Goal: Check status

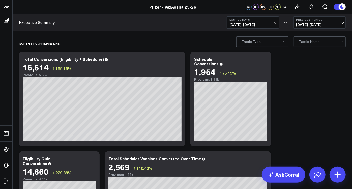
click at [271, 24] on span "[DATE] - [DATE]" at bounding box center [252, 25] width 47 height 4
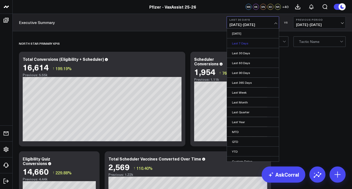
click at [252, 44] on link "Last 7 Days" at bounding box center [253, 43] width 52 height 10
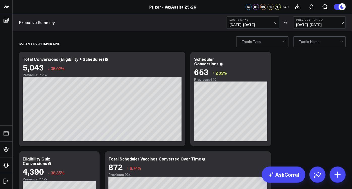
click at [253, 23] on span "[DATE] - [DATE]" at bounding box center [252, 25] width 47 height 4
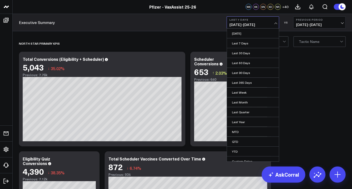
scroll to position [4, 0]
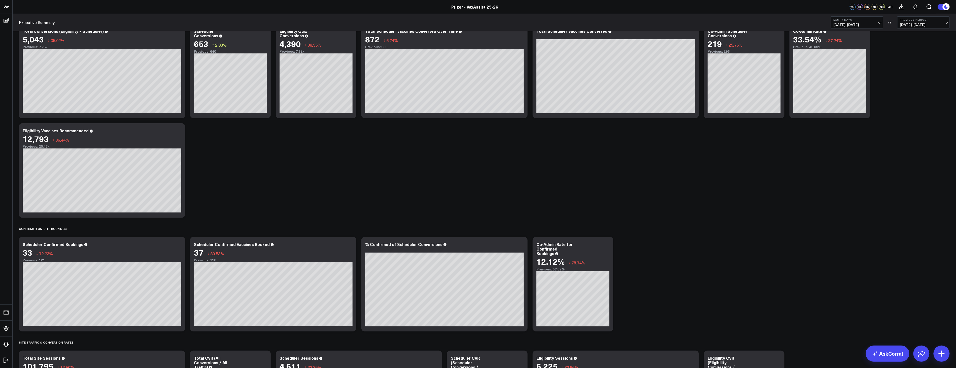
scroll to position [0, 0]
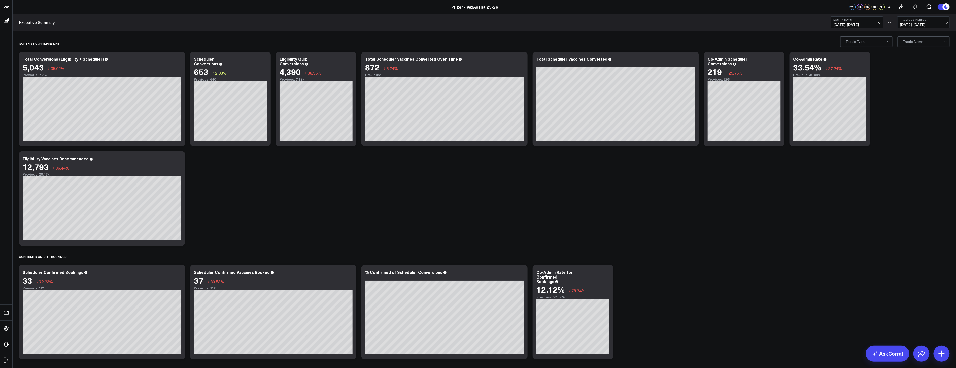
click at [351, 22] on button "Last 7 Days [DATE] - [DATE]" at bounding box center [857, 22] width 52 height 12
click at [351, 122] on link "Last Year" at bounding box center [857, 122] width 52 height 10
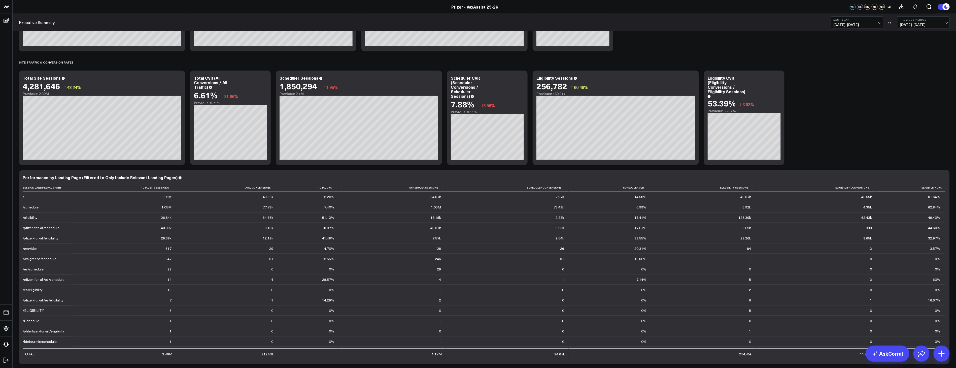
scroll to position [252, 0]
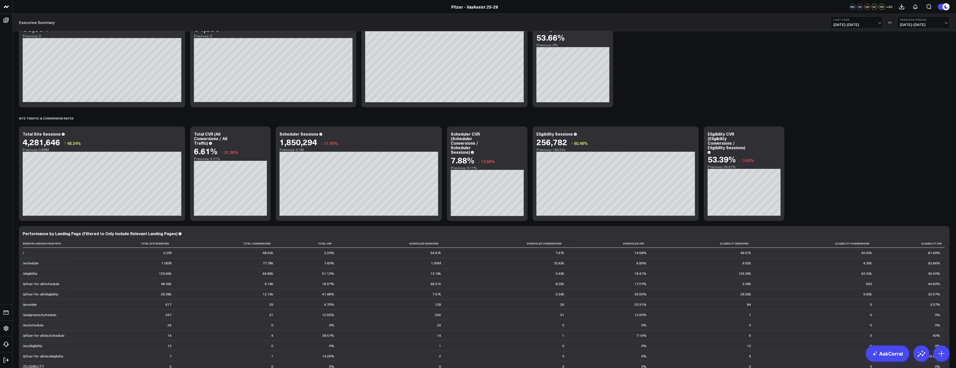
click at [351, 23] on span "[DATE] - [DATE]" at bounding box center [857, 25] width 47 height 4
click at [351, 42] on link "Last 7 Days" at bounding box center [857, 43] width 52 height 10
